Goal: Check status

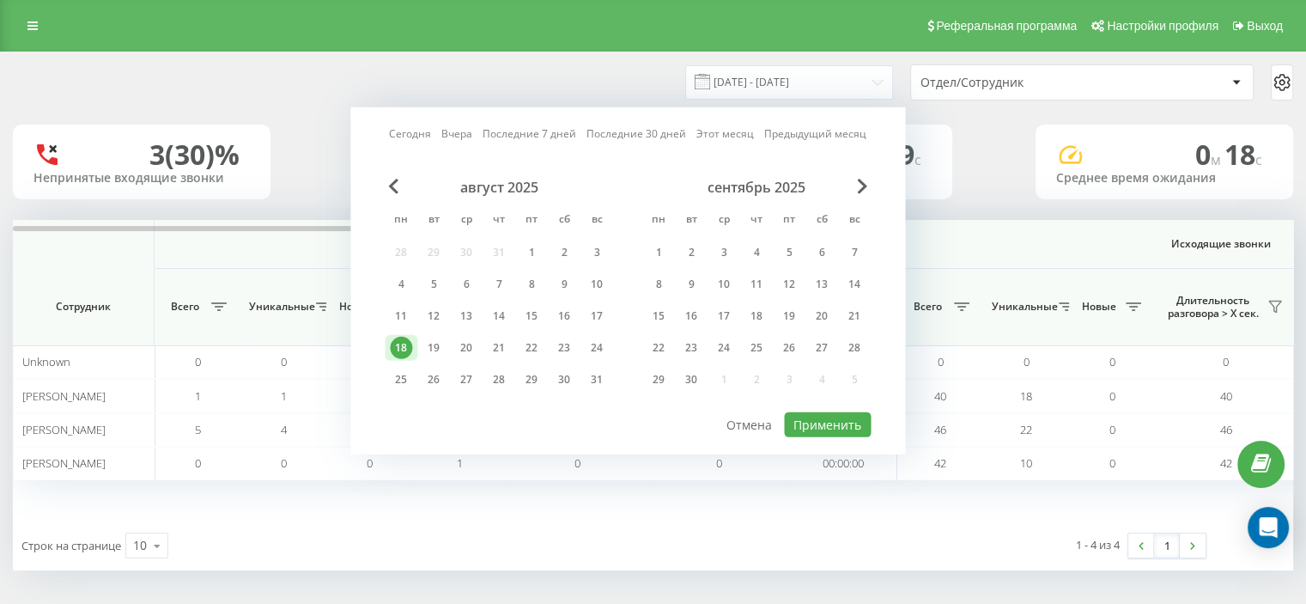
click at [468, 139] on link "Вчера" at bounding box center [456, 133] width 31 height 16
click at [833, 426] on button "Применить" at bounding box center [827, 424] width 87 height 25
type input "[DATE] - [DATE]"
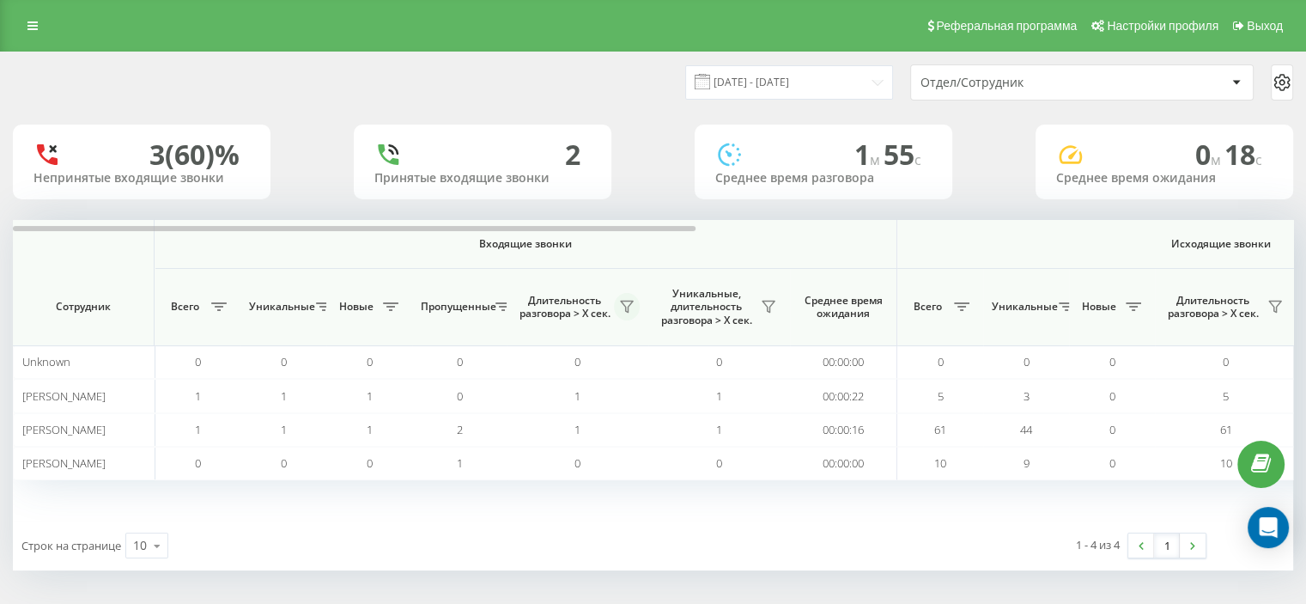
click at [626, 303] on icon at bounding box center [627, 307] width 14 height 14
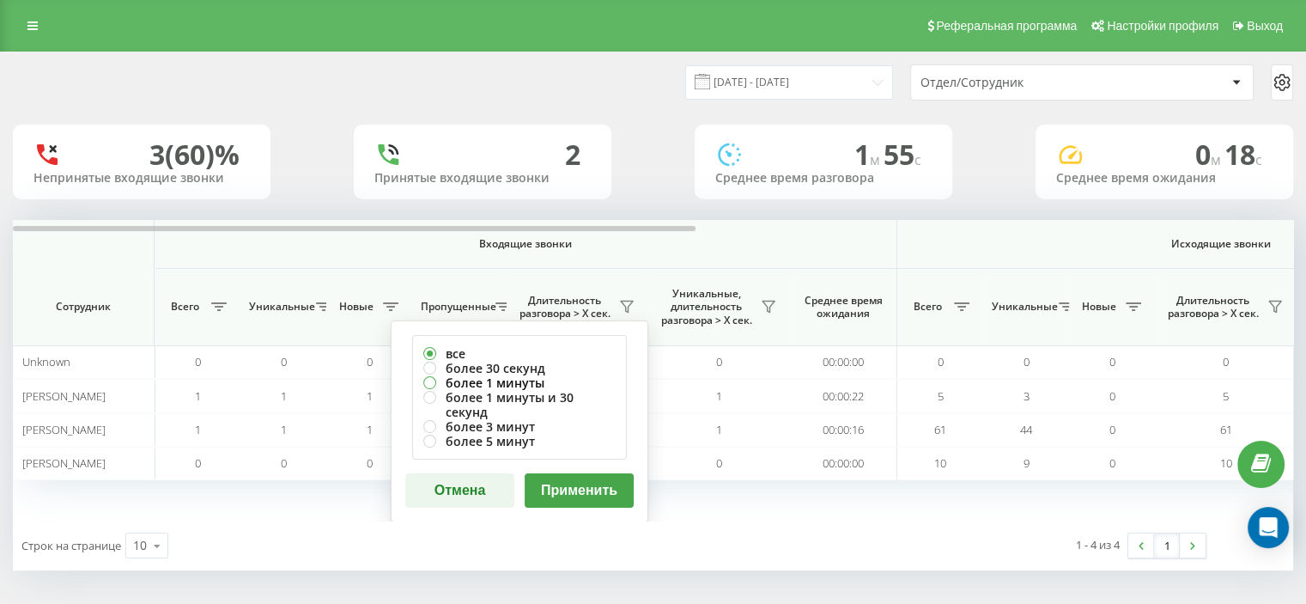
click at [491, 382] on label "более 1 минуты" at bounding box center [519, 382] width 192 height 15
radio input "true"
click at [554, 481] on button "Применить" at bounding box center [579, 490] width 109 height 34
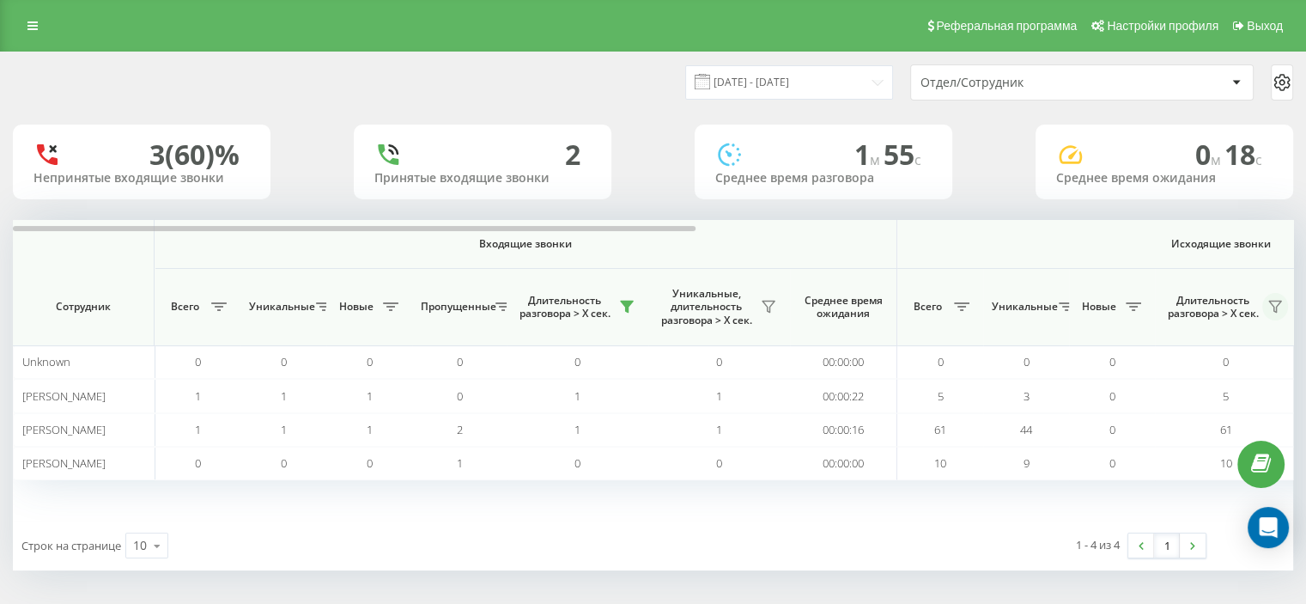
click at [1276, 308] on icon at bounding box center [1275, 306] width 12 height 11
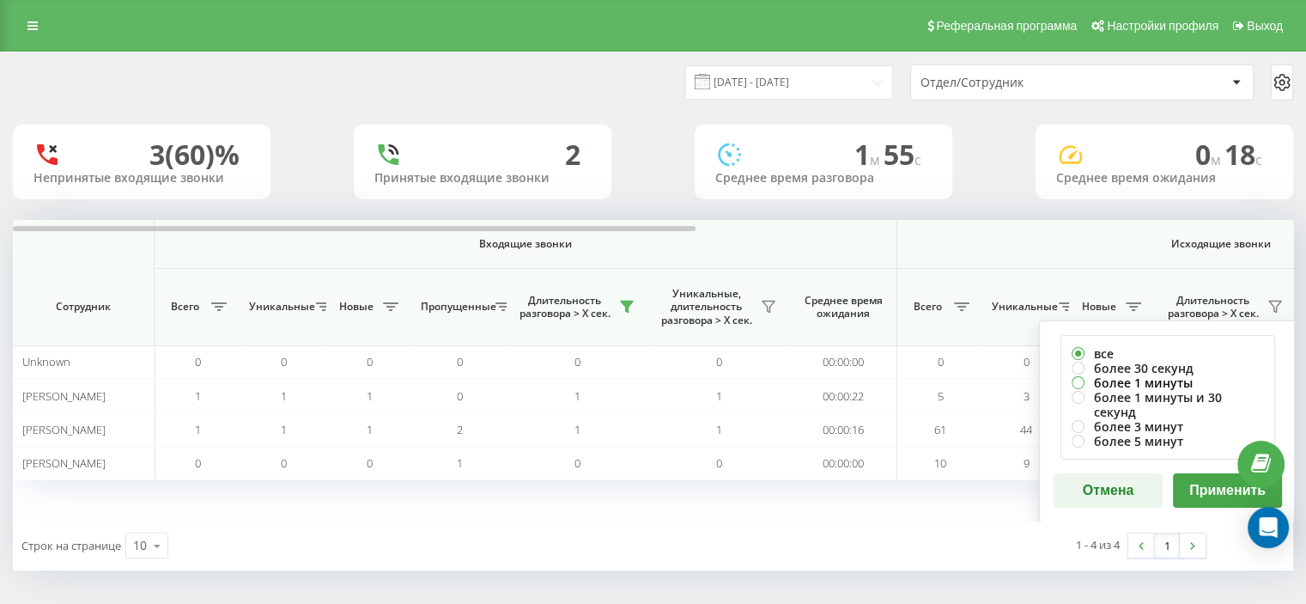
click at [1157, 377] on label "более 1 минуты" at bounding box center [1168, 382] width 192 height 15
radio input "true"
click at [1199, 478] on button "Применить" at bounding box center [1227, 490] width 109 height 34
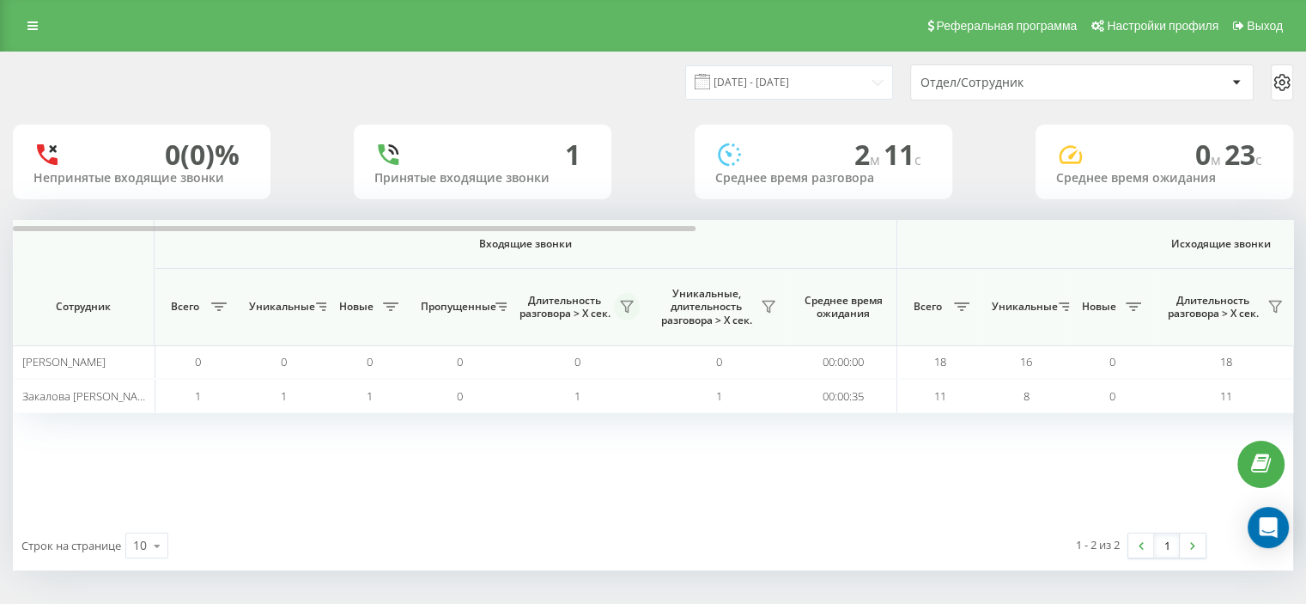
click at [633, 301] on icon at bounding box center [627, 307] width 14 height 14
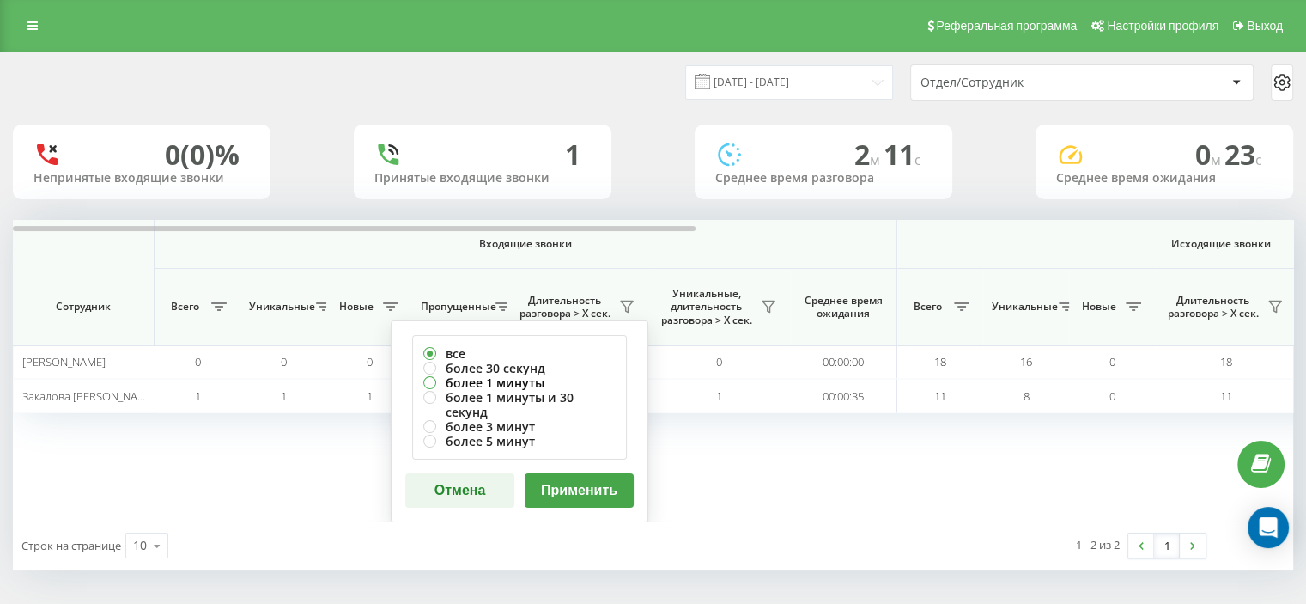
click at [501, 375] on label "более 1 минуты" at bounding box center [519, 382] width 192 height 15
radio input "true"
click at [581, 486] on button "Применить" at bounding box center [579, 490] width 109 height 34
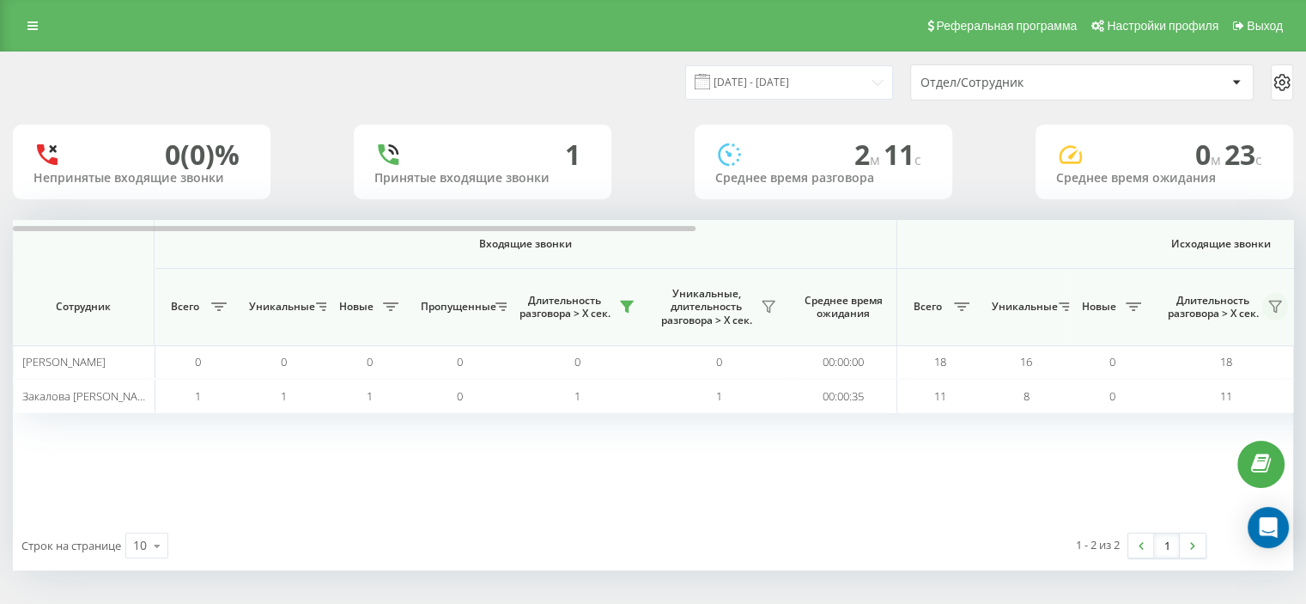
click at [1274, 305] on icon at bounding box center [1275, 307] width 14 height 14
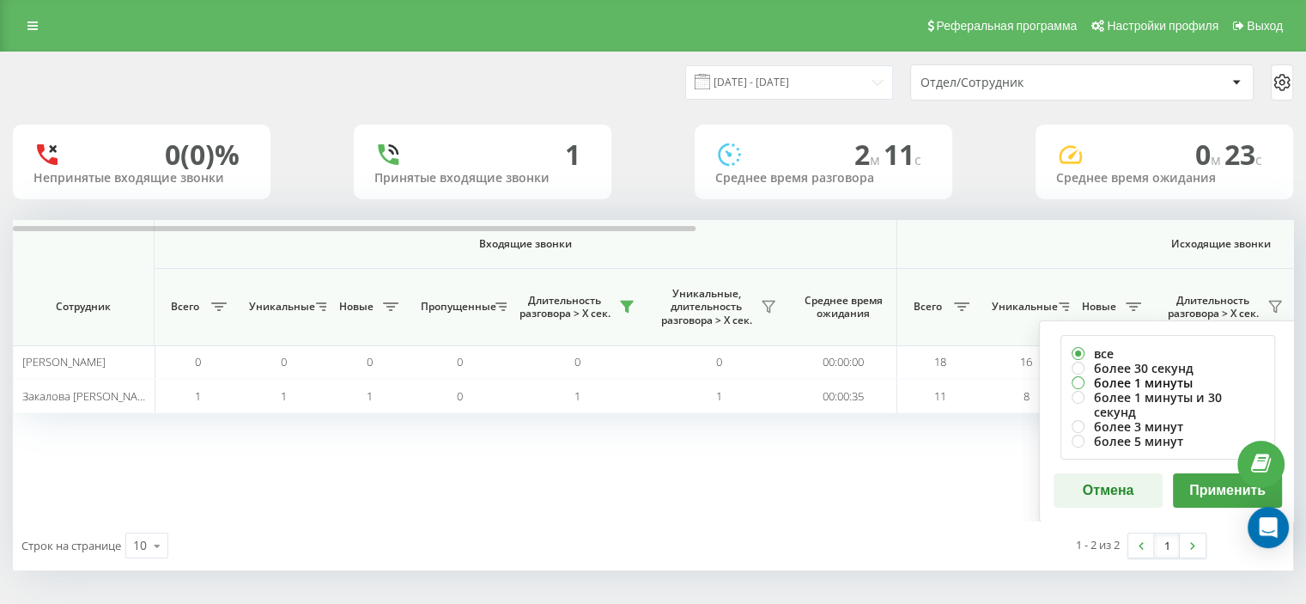
click at [1135, 380] on label "более 1 минуты" at bounding box center [1168, 382] width 192 height 15
radio input "true"
click at [1214, 473] on button "Применить" at bounding box center [1227, 490] width 109 height 34
